Goal: Information Seeking & Learning: Check status

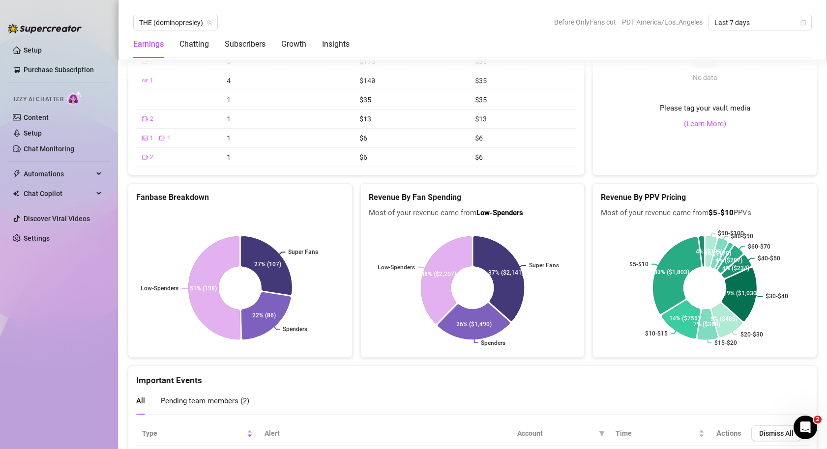
scroll to position [1831, 0]
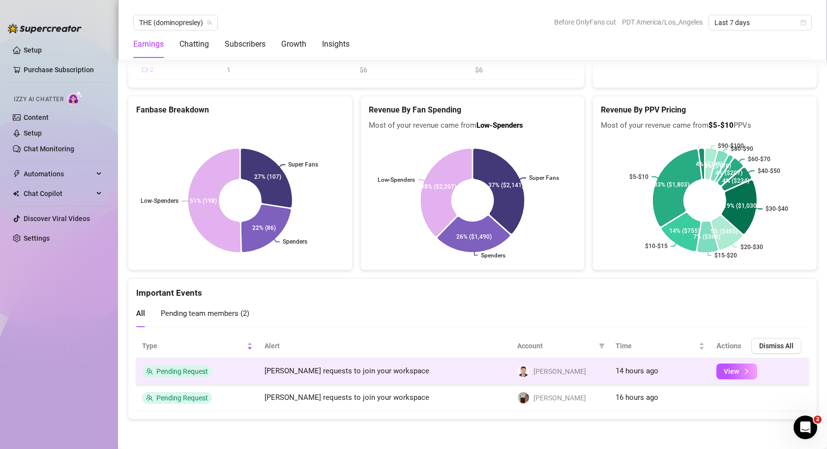
click at [525, 373] on img at bounding box center [523, 371] width 11 height 11
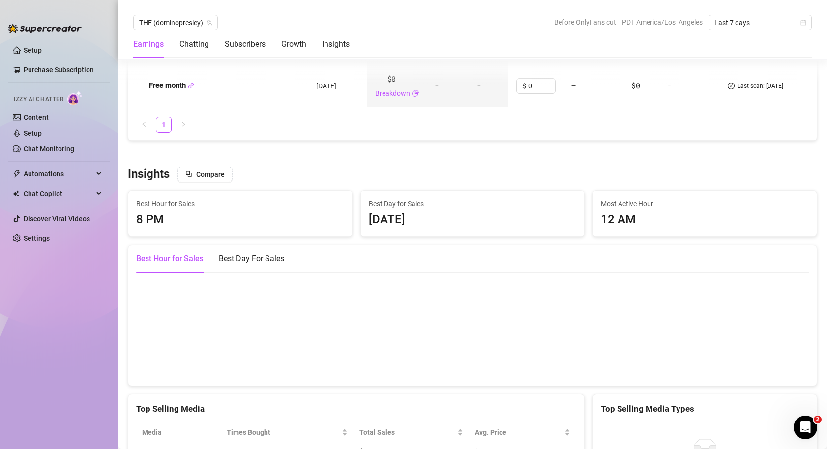
scroll to position [0, 0]
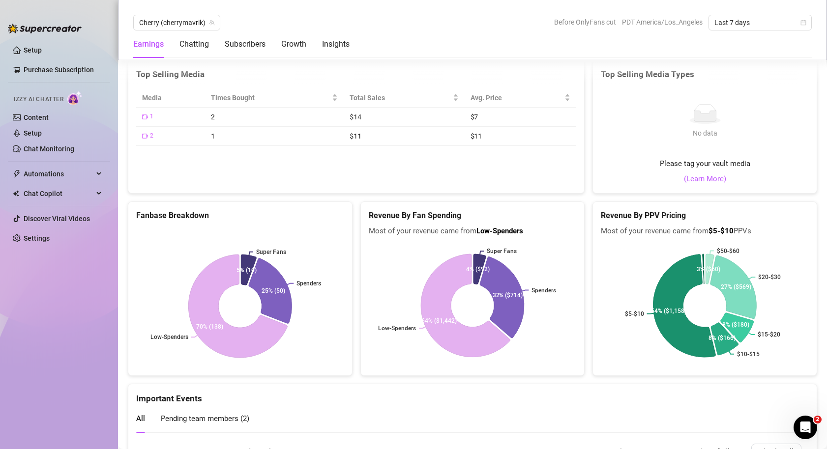
scroll to position [2125, 0]
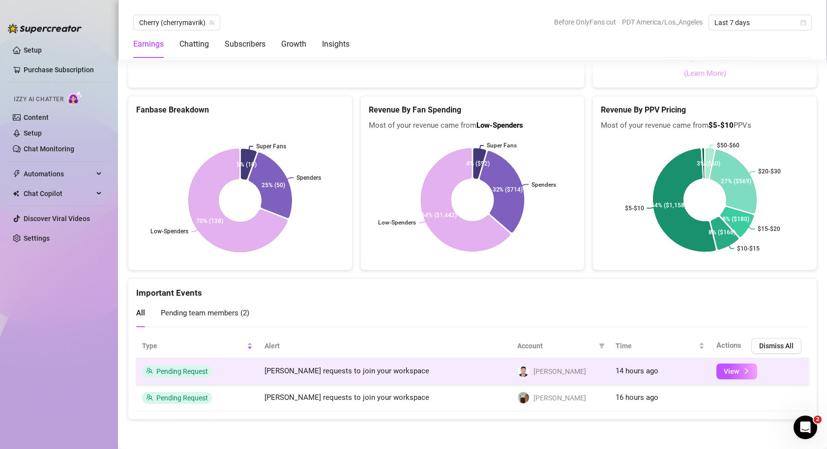
click at [200, 373] on span "Pending Request" at bounding box center [182, 372] width 52 height 8
click at [723, 370] on span "View" at bounding box center [730, 372] width 15 height 8
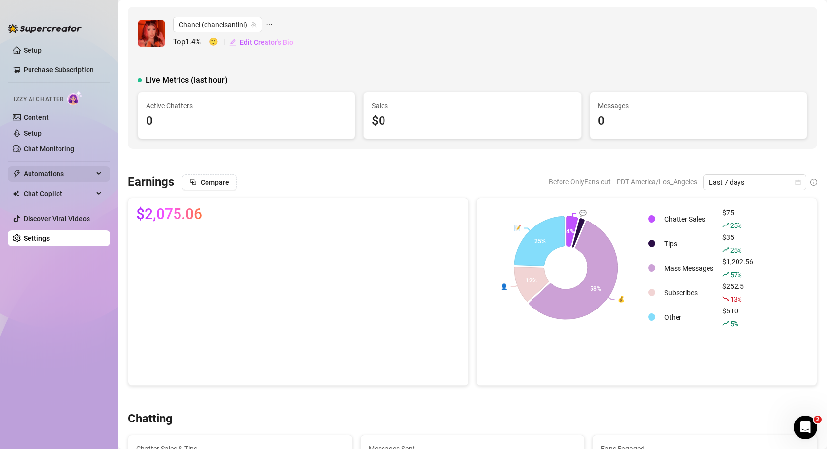
click at [61, 172] on span "Automations" at bounding box center [59, 174] width 70 height 16
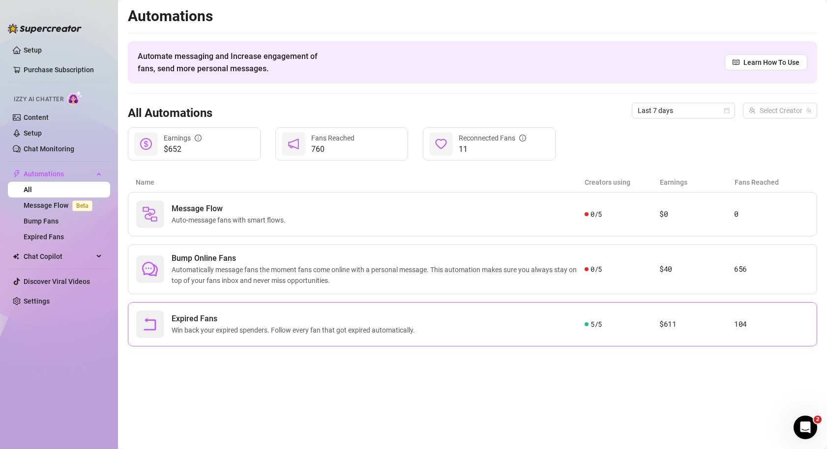
click at [676, 325] on article "$611" at bounding box center [696, 324] width 75 height 12
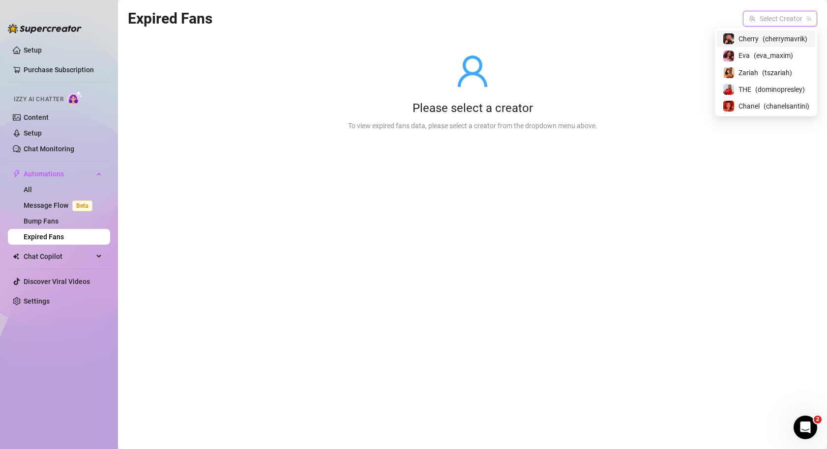
click at [791, 17] on input "search" at bounding box center [776, 18] width 54 height 15
click at [758, 86] on span "( dominopresley )" at bounding box center [780, 89] width 50 height 11
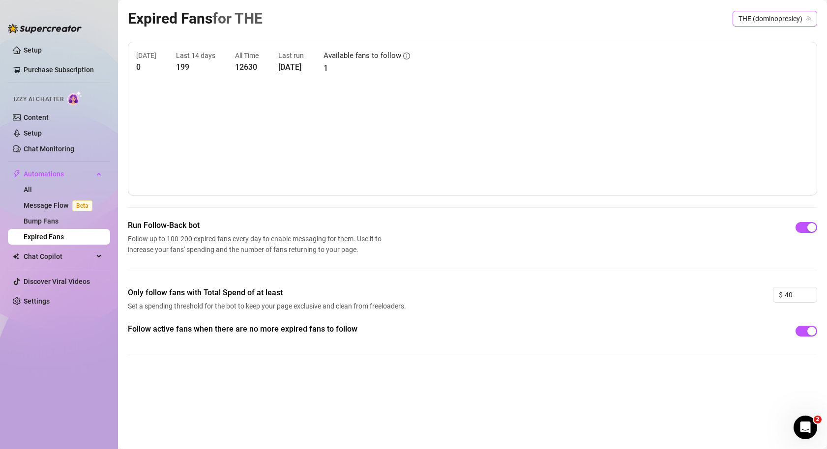
click at [768, 22] on span "THE (dominopresley)" at bounding box center [774, 18] width 73 height 15
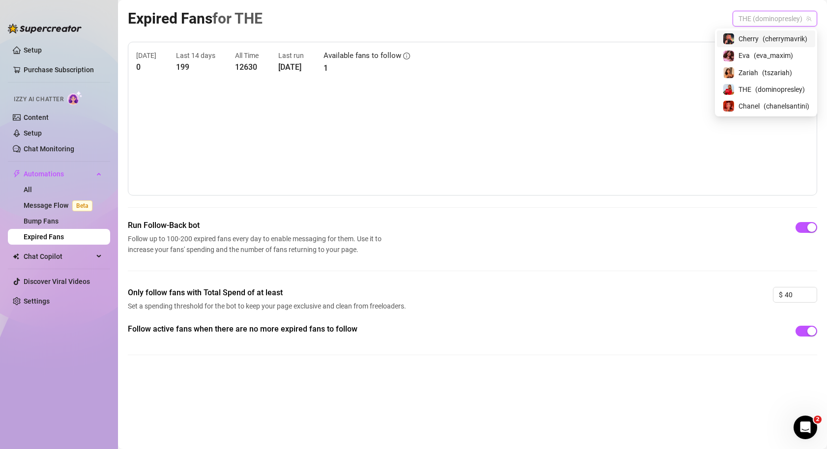
click at [758, 38] on div "Cherry ( cherrymavrik )" at bounding box center [765, 39] width 87 height 12
click at [766, 12] on span "Cherry (cherrymavrik)" at bounding box center [773, 18] width 75 height 15
click at [751, 52] on div "[PERSON_NAME] ( eva_maxim )" at bounding box center [765, 56] width 87 height 12
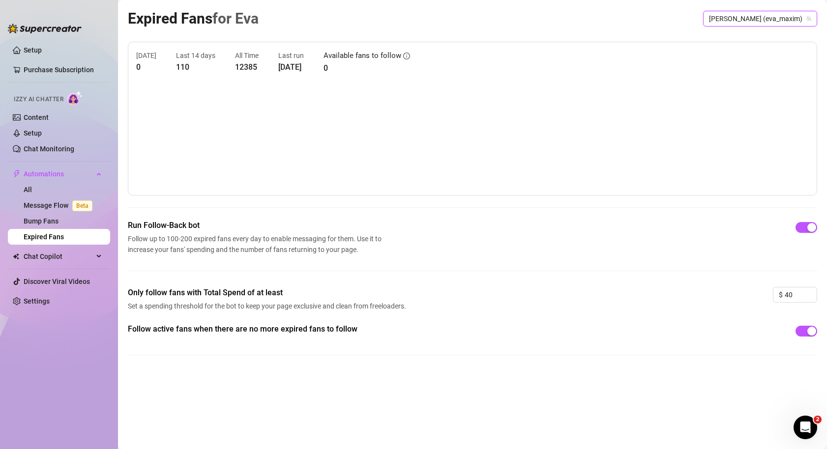
click at [771, 19] on span "[PERSON_NAME] (eva_maxim)" at bounding box center [760, 18] width 102 height 15
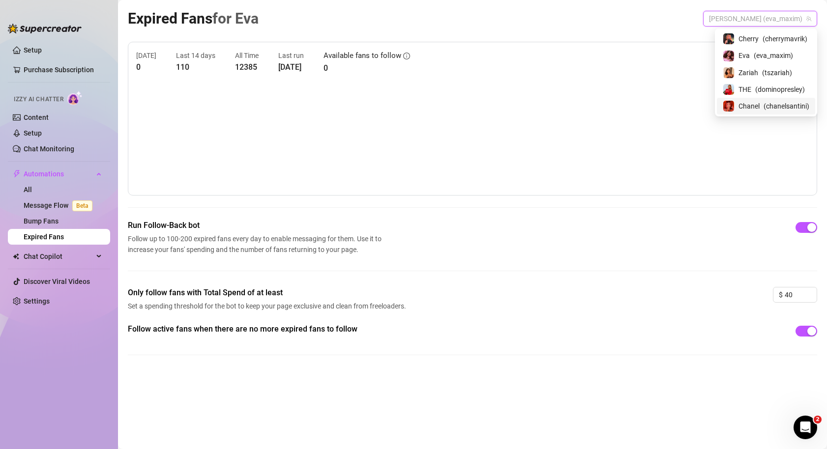
click at [747, 99] on div "Chanel ( chanelsantini )" at bounding box center [766, 106] width 98 height 17
